Goal: Transaction & Acquisition: Purchase product/service

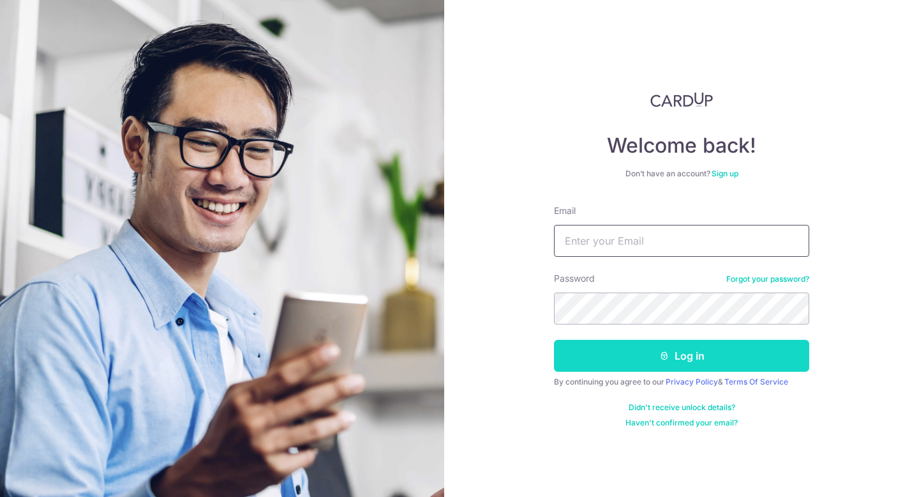
type input "nursyafiqah.mz@hotmail.com"
click at [649, 363] on button "Log in" at bounding box center [681, 356] width 255 height 32
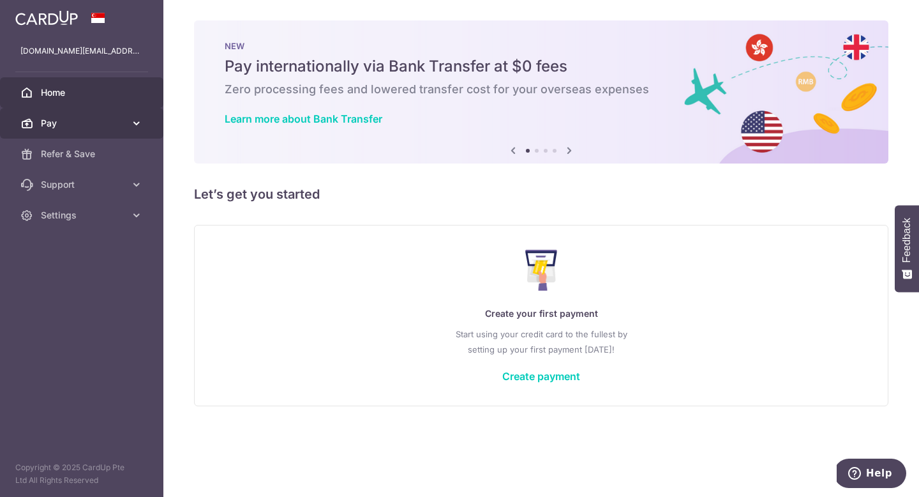
click at [107, 124] on span "Pay" at bounding box center [83, 123] width 84 height 13
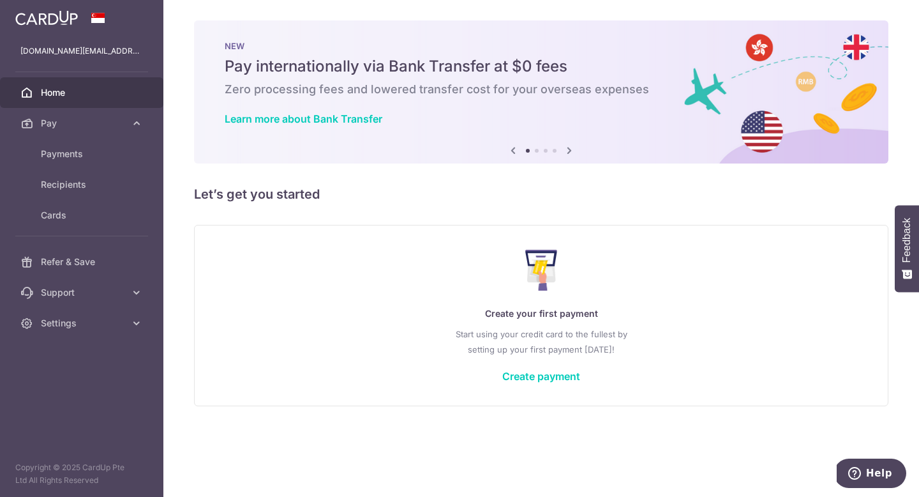
click at [66, 11] on img at bounding box center [46, 17] width 63 height 15
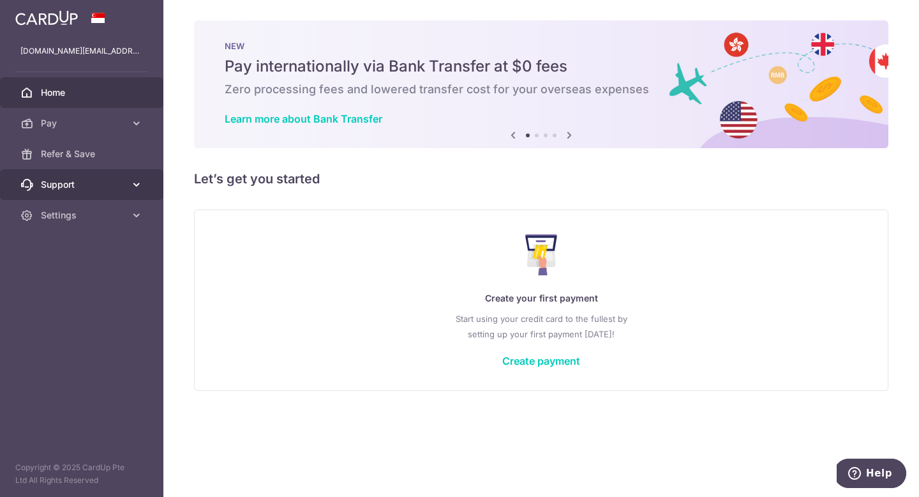
click at [133, 183] on icon at bounding box center [136, 184] width 13 height 13
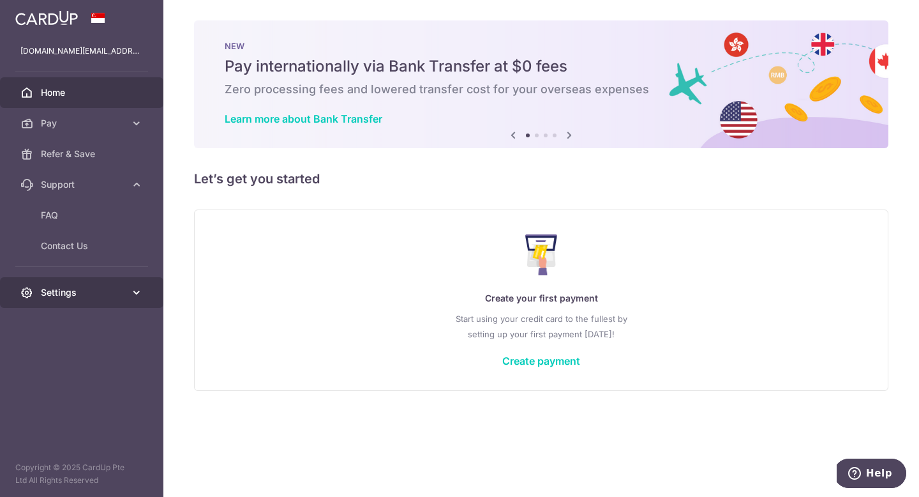
click at [139, 294] on icon at bounding box center [136, 292] width 13 height 13
click at [47, 17] on img at bounding box center [46, 17] width 63 height 15
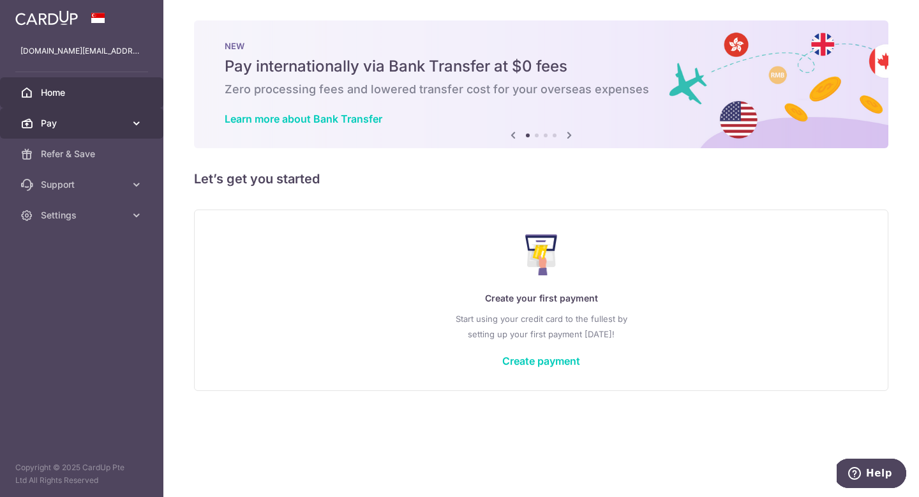
click at [59, 128] on span "Pay" at bounding box center [83, 123] width 84 height 13
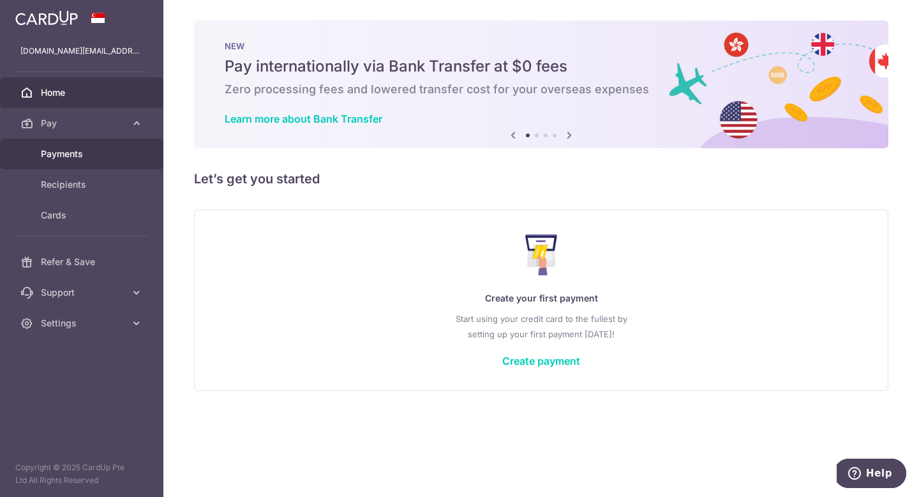
click at [71, 158] on span "Payments" at bounding box center [83, 153] width 84 height 13
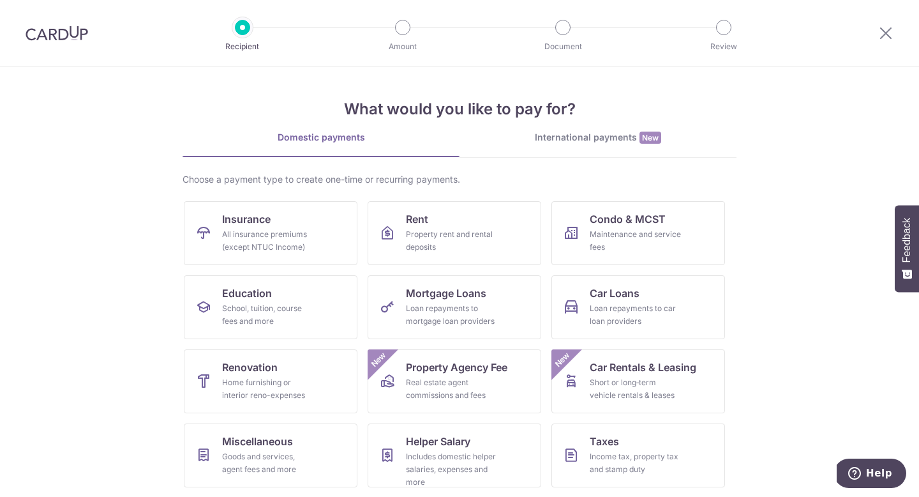
scroll to position [75, 0]
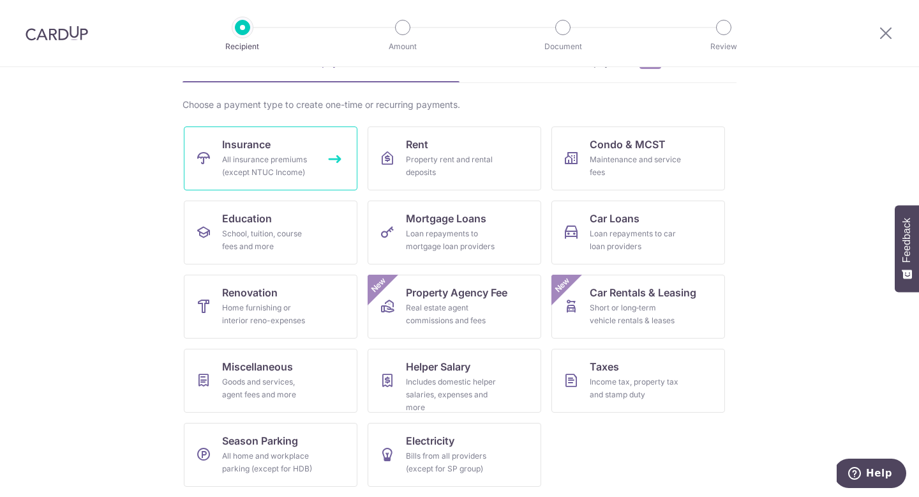
click at [270, 171] on div "All insurance premiums (except NTUC Income)" at bounding box center [268, 166] width 92 height 26
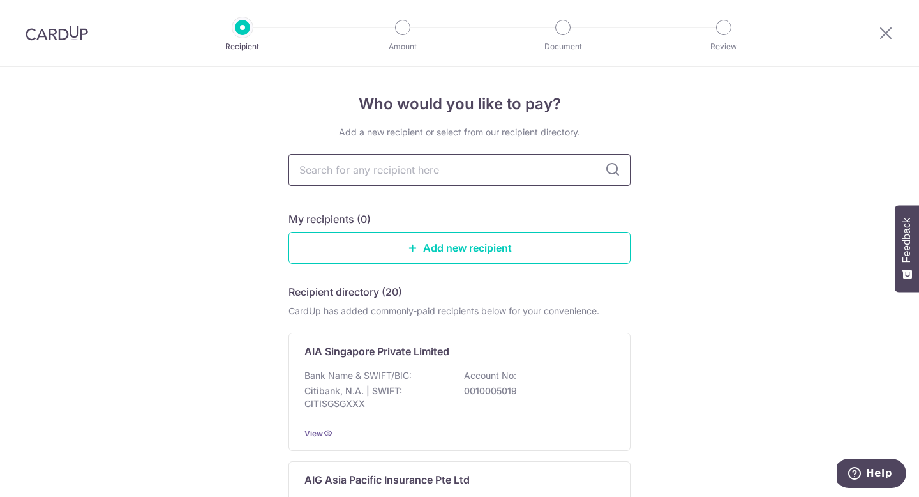
click at [378, 167] on input "text" at bounding box center [459, 170] width 342 height 32
click at [326, 166] on input "text" at bounding box center [459, 170] width 342 height 32
type input "prude"
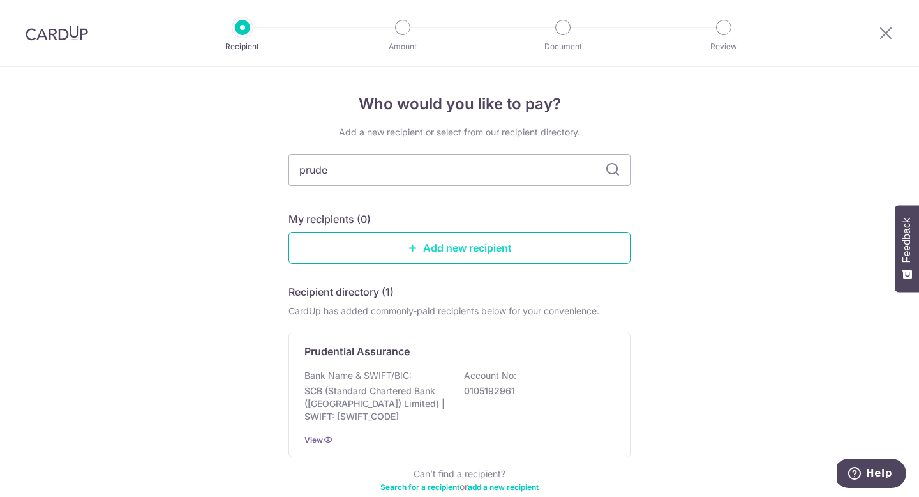
scroll to position [71, 0]
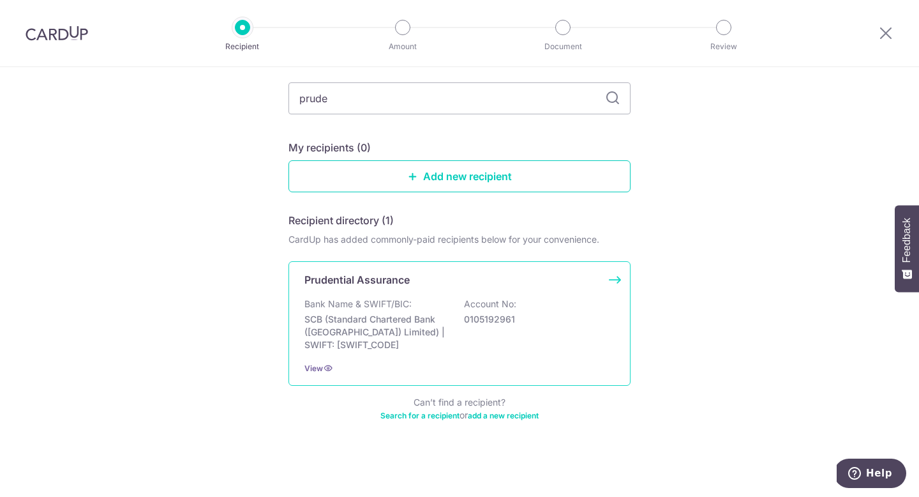
click at [454, 316] on div "Bank Name & SWIFT/BIC: SCB (Standard Chartered Bank (Singapore) Limited) | SWIF…" at bounding box center [459, 324] width 310 height 54
